Goal: Transaction & Acquisition: Purchase product/service

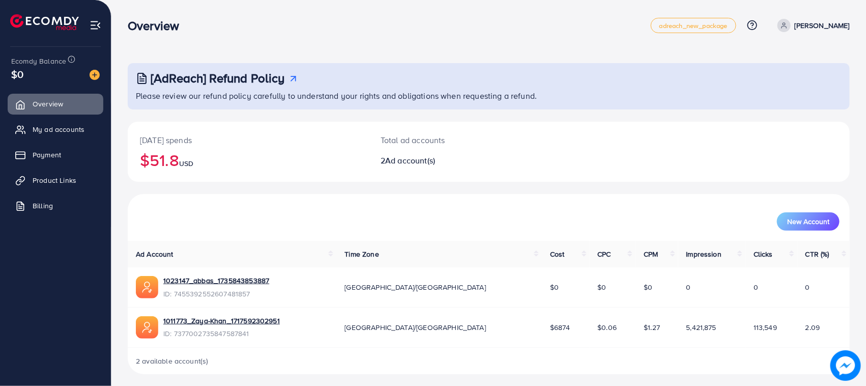
click at [94, 80] on div "$0" at bounding box center [55, 74] width 89 height 15
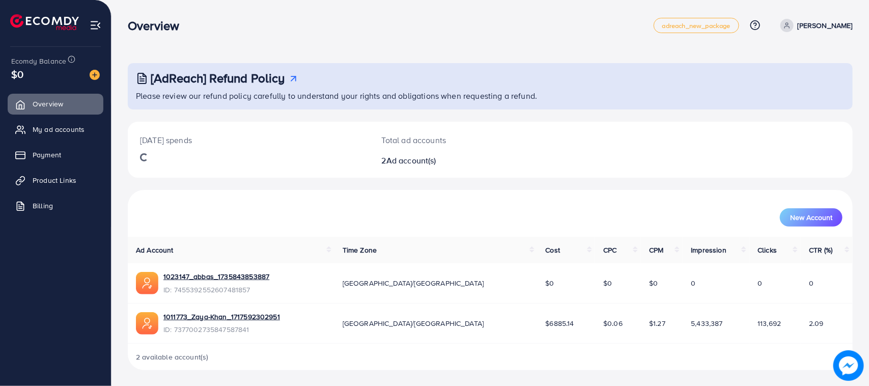
drag, startPoint x: 0, startPoint y: 0, endPoint x: 390, endPoint y: 47, distance: 392.7
click at [423, 49] on div "[AdReach] Refund Policy Please review our refund policy carefully to understand…" at bounding box center [489, 193] width 757 height 386
click at [159, 20] on h3 "Overview" at bounding box center [158, 25] width 60 height 15
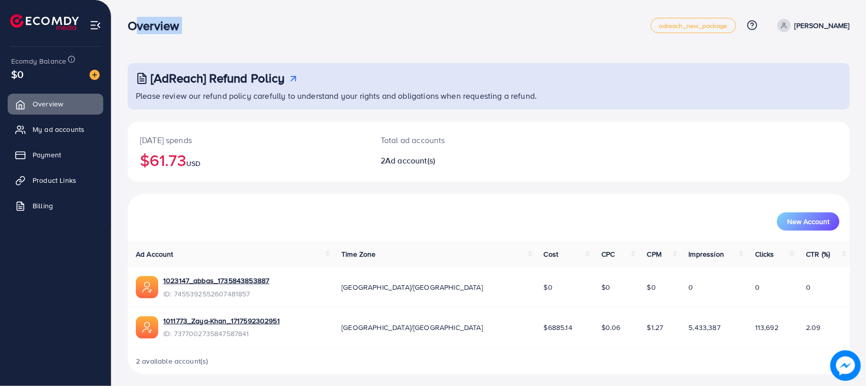
click at [159, 20] on h3 "Overview" at bounding box center [158, 25] width 60 height 15
click at [318, 32] on div "Overview" at bounding box center [389, 25] width 523 height 15
drag, startPoint x: 238, startPoint y: 32, endPoint x: 144, endPoint y: 24, distance: 93.9
click at [144, 24] on div "Overview" at bounding box center [389, 25] width 523 height 15
click at [143, 24] on h3 "Overview" at bounding box center [158, 25] width 60 height 15
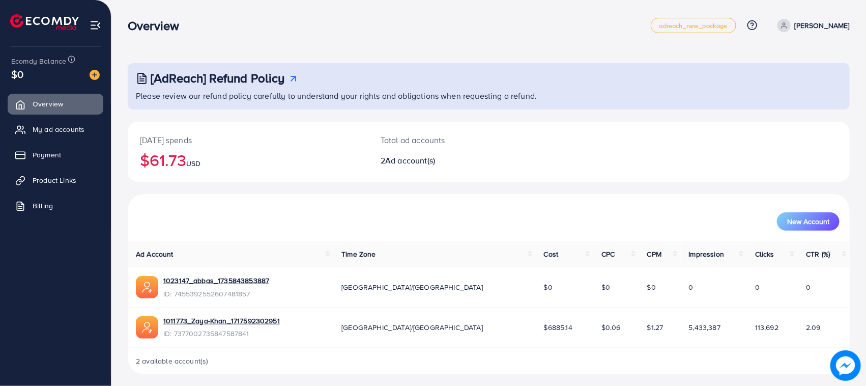
drag, startPoint x: 143, startPoint y: 24, endPoint x: 275, endPoint y: 52, distance: 135.8
click at [144, 24] on h3 "Overview" at bounding box center [158, 25] width 60 height 15
click at [165, 40] on nav "Overview adreach_new_package Help Center Contact Support Plans and Pricing Term…" at bounding box center [489, 25] width 722 height 36
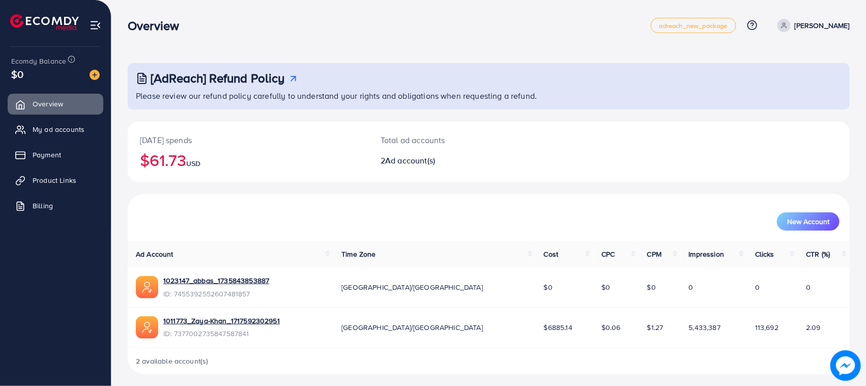
click at [347, 47] on div "[AdReach] Refund Policy Please review our refund policy carefully to understand…" at bounding box center [488, 195] width 755 height 390
drag, startPoint x: 341, startPoint y: 32, endPoint x: 643, endPoint y: 154, distance: 325.5
click at [642, 145] on div "[DATE] spends $61.73 USD Total ad accounts 2 Ad account(s)" at bounding box center [489, 152] width 722 height 60
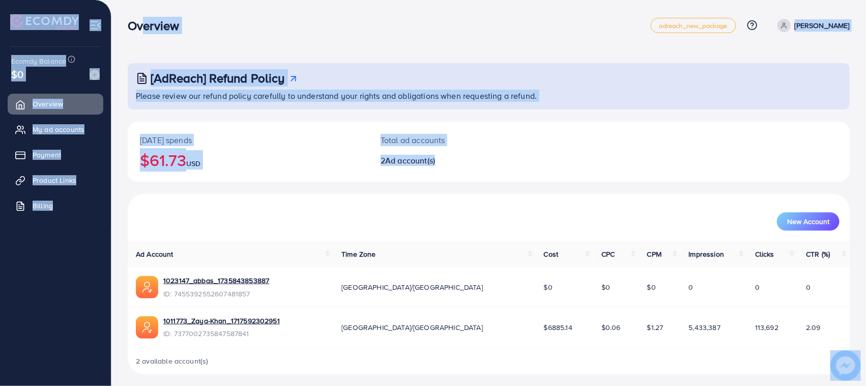
drag, startPoint x: 609, startPoint y: 165, endPoint x: 134, endPoint y: 23, distance: 495.9
click at [134, 23] on div "Overview adreach_new_package Help Center Contact Support Plans and Pricing Term…" at bounding box center [433, 195] width 866 height 390
click at [134, 23] on h3 "Overview" at bounding box center [158, 25] width 60 height 15
drag, startPoint x: 130, startPoint y: 21, endPoint x: 543, endPoint y: 99, distance: 420.2
click at [543, 99] on div "Overview adreach_new_package Help Center Contact Support Plans and Pricing Term…" at bounding box center [433, 195] width 866 height 390
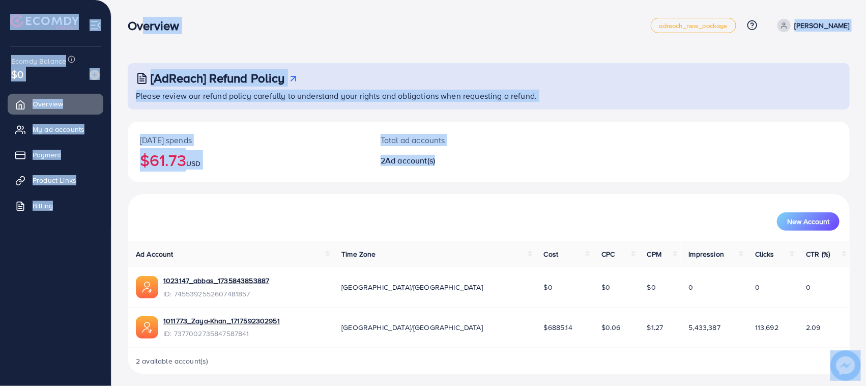
click at [460, 11] on div "Overview adreach_new_package Help Center Contact Support Plans and Pricing Term…" at bounding box center [489, 25] width 722 height 29
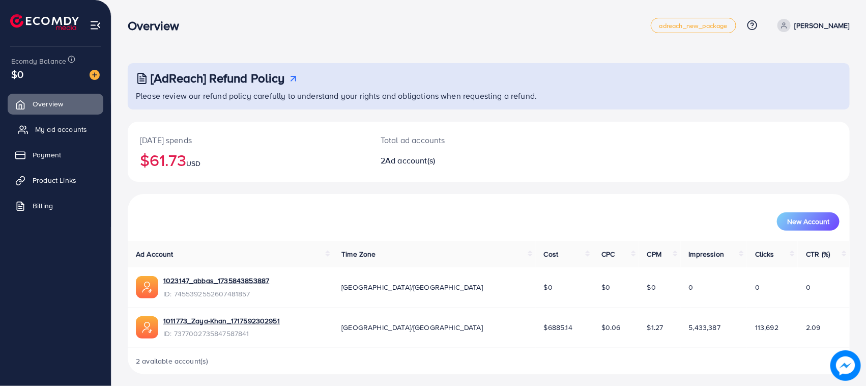
click at [74, 122] on link "My ad accounts" at bounding box center [56, 129] width 96 height 20
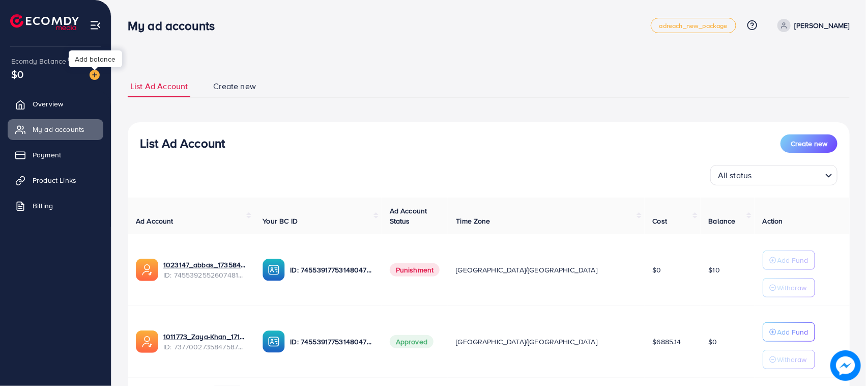
click at [95, 71] on img at bounding box center [95, 75] width 10 height 10
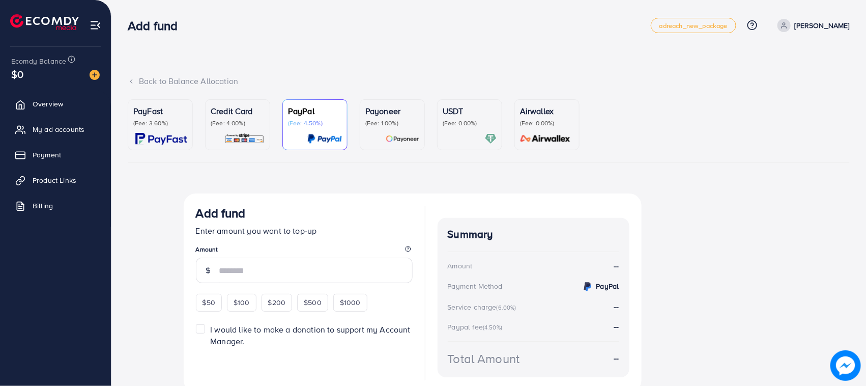
click at [230, 114] on p "Credit Card" at bounding box center [238, 111] width 54 height 12
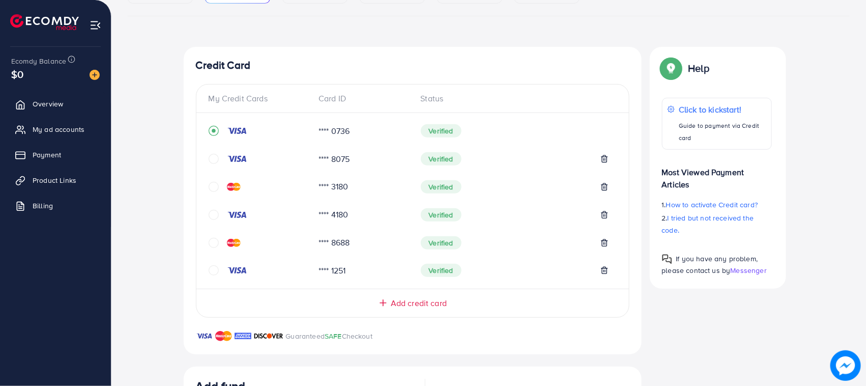
scroll to position [255, 0]
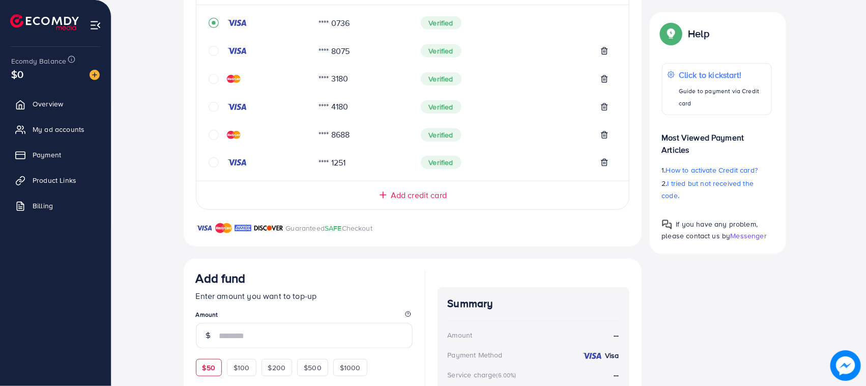
click at [208, 362] on span "$50" at bounding box center [209, 367] width 13 height 10
type input "**"
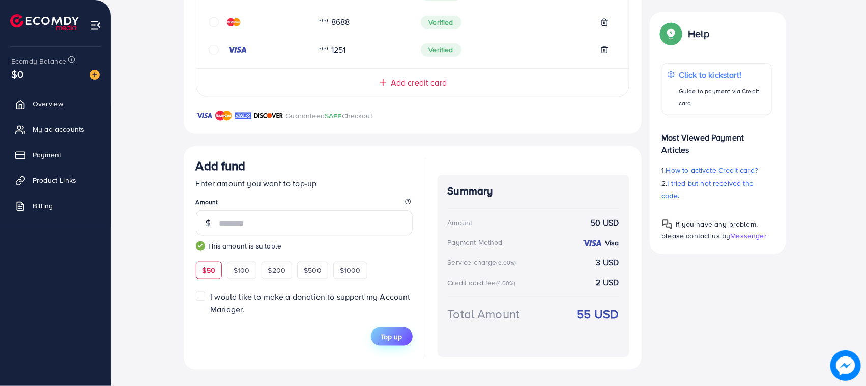
click at [380, 327] on form "Add fund Enter amount you want to top-up Amount ** This amount is suitable $50 …" at bounding box center [304, 251] width 217 height 187
click at [383, 332] on span "Top up" at bounding box center [391, 336] width 21 height 10
drag, startPoint x: 442, startPoint y: 192, endPoint x: 622, endPoint y: 333, distance: 228.4
click at [622, 333] on div "Summary Amount 50 USD Payment Method Visa Service charge (6.00%) 3 USD Credit c…" at bounding box center [534, 266] width 192 height 183
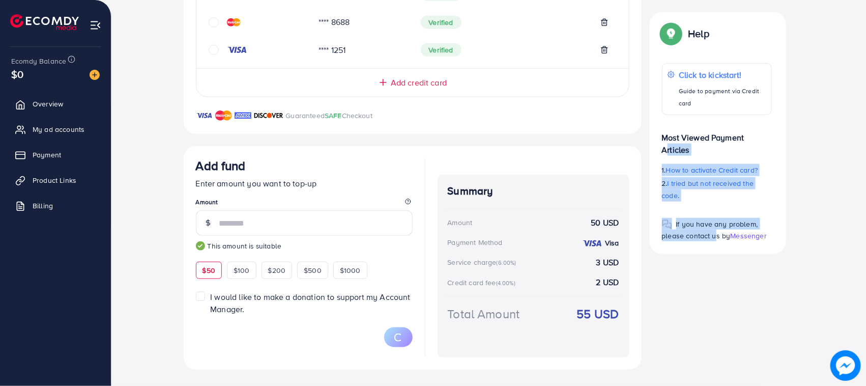
drag, startPoint x: 662, startPoint y: 144, endPoint x: 712, endPoint y: 252, distance: 119.6
click at [712, 252] on div "Help Click to kickstart! Guide to payment via Credit card Most Viewed Payment A…" at bounding box center [718, 132] width 136 height 241
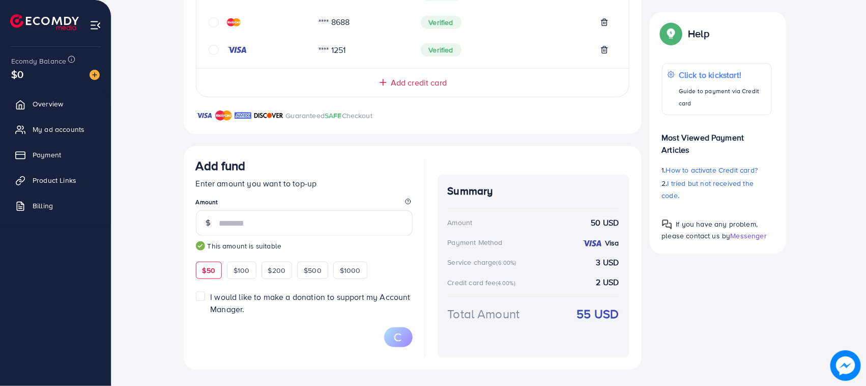
click at [701, 278] on div "Credit Card My Credit Cards Card ID Status **** 0736 Verified **** 8075 Verifie…" at bounding box center [489, 97] width 611 height 543
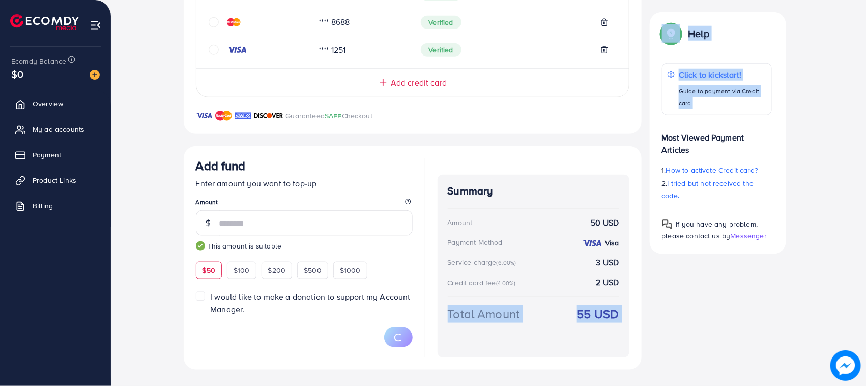
drag, startPoint x: 690, startPoint y: 161, endPoint x: 780, endPoint y: 269, distance: 140.2
click at [780, 269] on div "Credit Card My Credit Cards Card ID Status **** 0736 Verified **** 8075 Verifie…" at bounding box center [489, 97] width 611 height 543
click at [751, 270] on div "Credit Card My Credit Cards Card ID Status **** 0736 Verified **** 8075 Verifie…" at bounding box center [489, 97] width 611 height 543
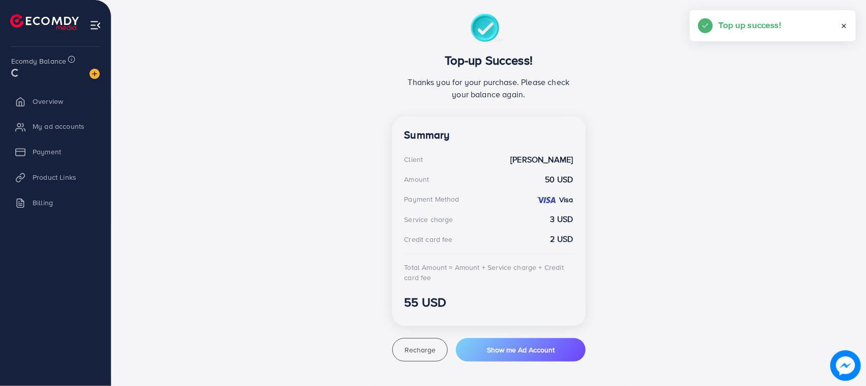
scroll to position [179, 0]
click at [18, 130] on icon at bounding box center [23, 130] width 10 height 10
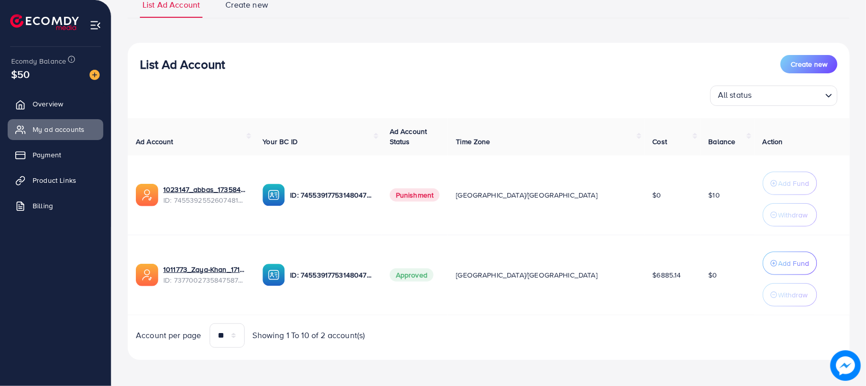
scroll to position [88, 0]
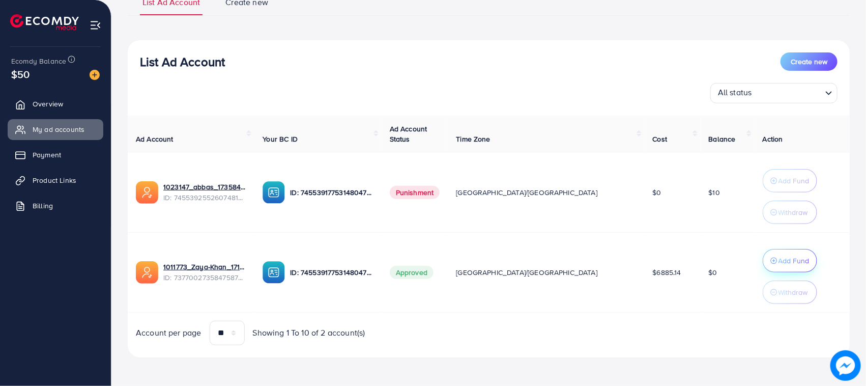
click at [779, 260] on p "Add Fund" at bounding box center [794, 261] width 31 height 12
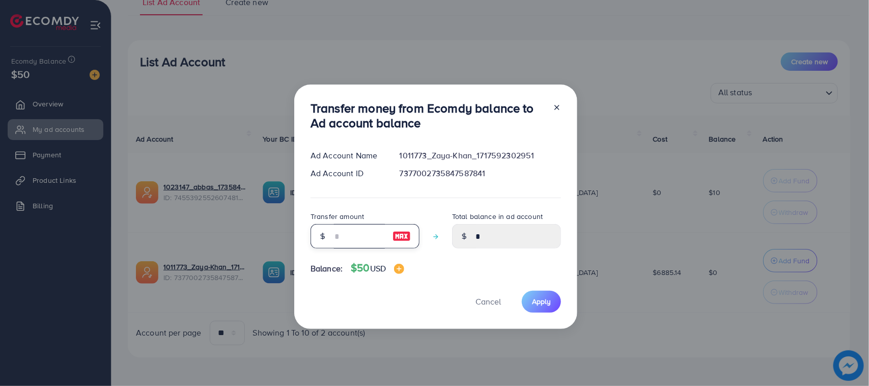
click at [334, 224] on input "number" at bounding box center [359, 236] width 51 height 24
type input "*"
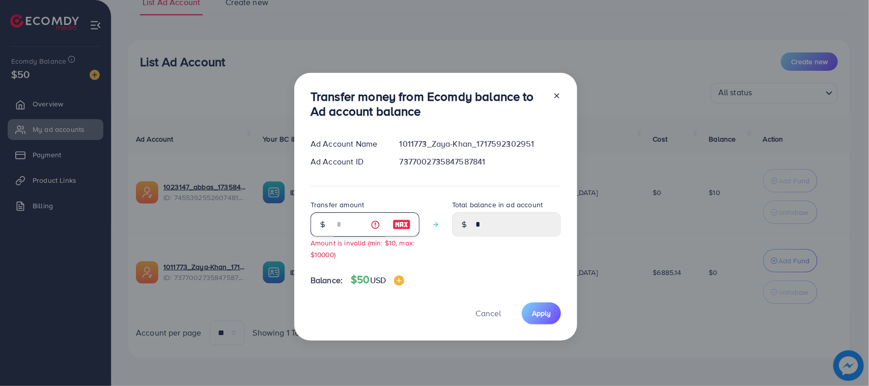
type input "****"
type input "**"
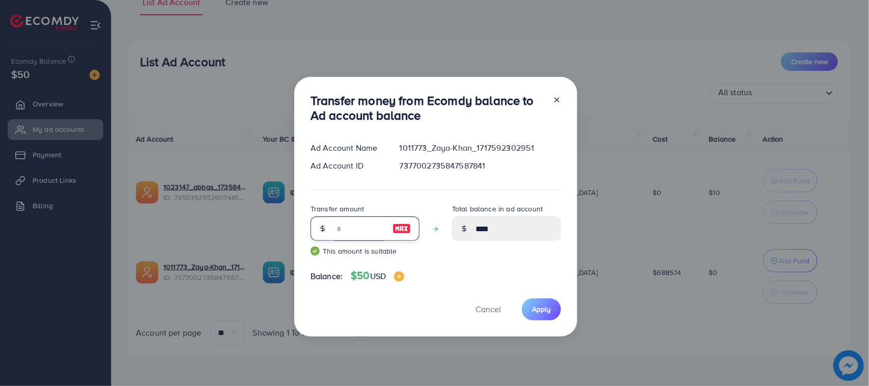
type input "*****"
type input "**"
click at [535, 311] on span "Apply" at bounding box center [541, 309] width 19 height 10
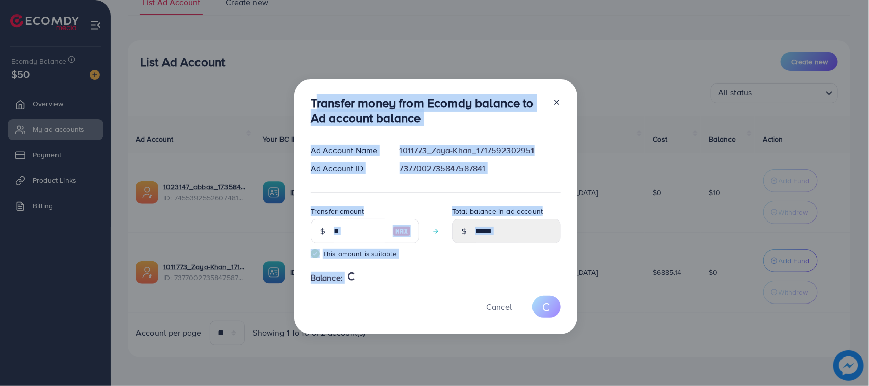
drag, startPoint x: 301, startPoint y: 95, endPoint x: 431, endPoint y: 334, distance: 272.6
click at [431, 334] on div "Transfer money from Ecomdy balance to Ad account balance Ad Account Name 101177…" at bounding box center [434, 193] width 869 height 386
click at [359, 301] on div "Cancel" at bounding box center [436, 307] width 250 height 22
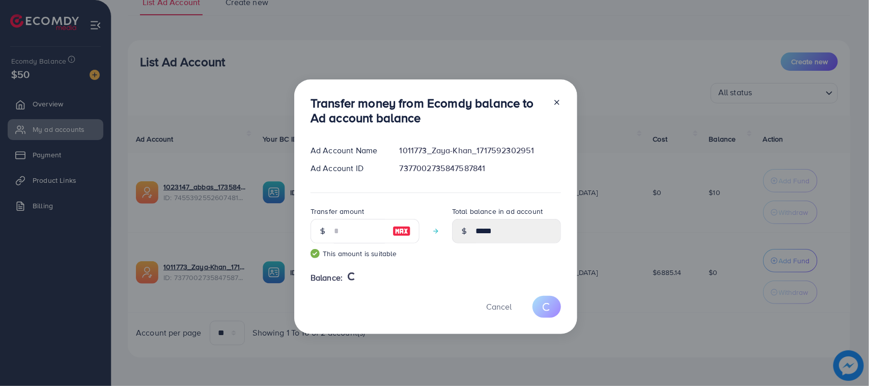
type input "*"
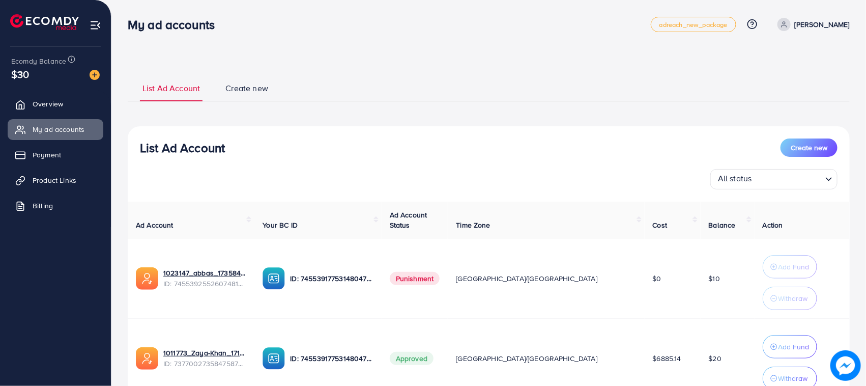
scroll to position [0, 0]
